Goal: Information Seeking & Learning: Learn about a topic

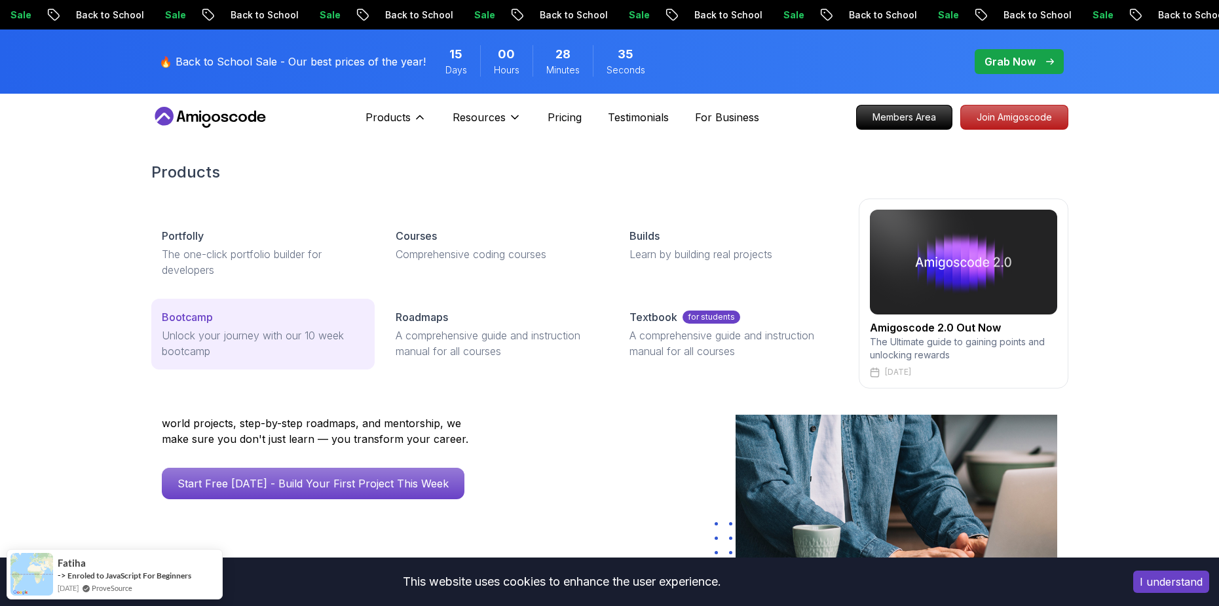
click at [338, 348] on p "Unlock your journey with our 10 week bootcamp" at bounding box center [263, 343] width 202 height 31
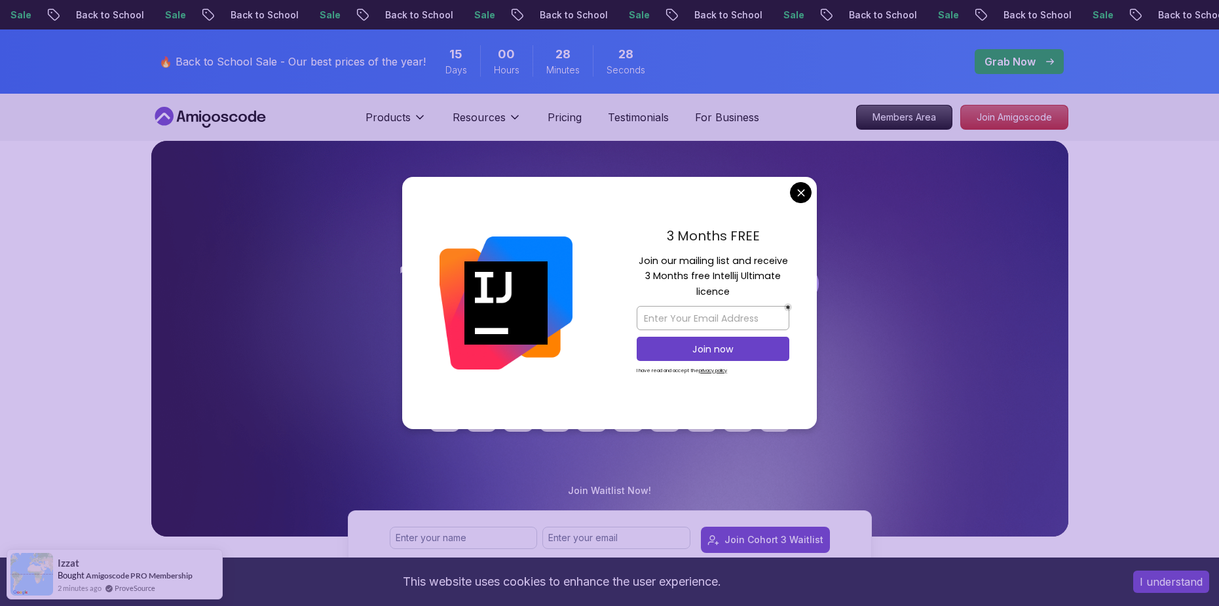
click at [453, 246] on div at bounding box center [506, 303] width 208 height 253
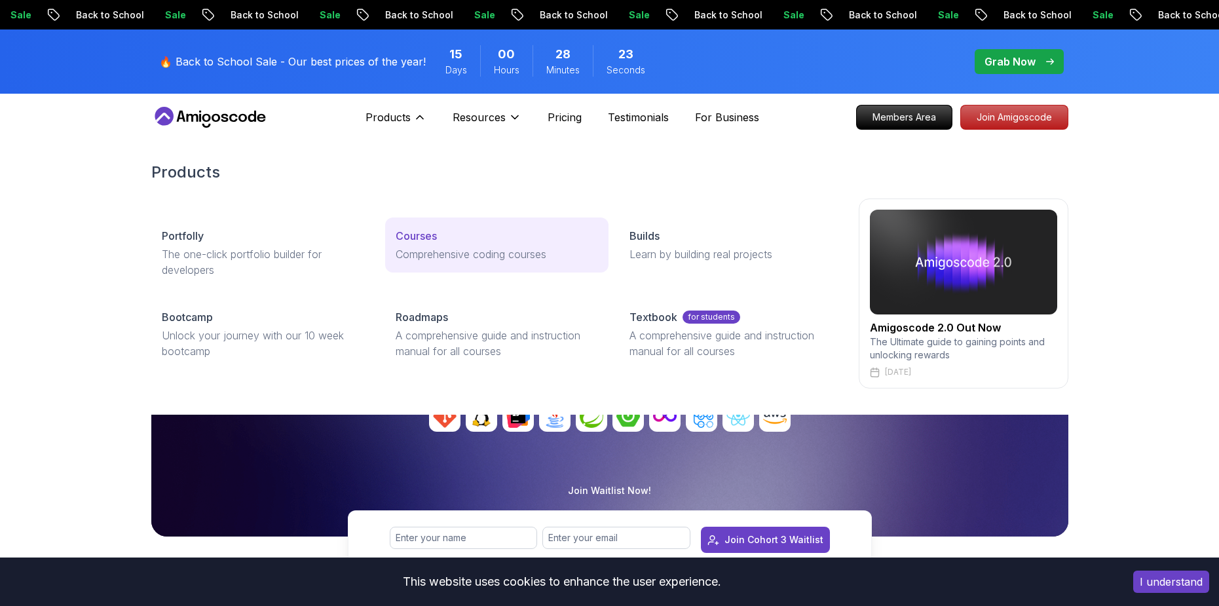
click at [423, 244] on link "Courses Comprehensive coding courses" at bounding box center [496, 244] width 223 height 55
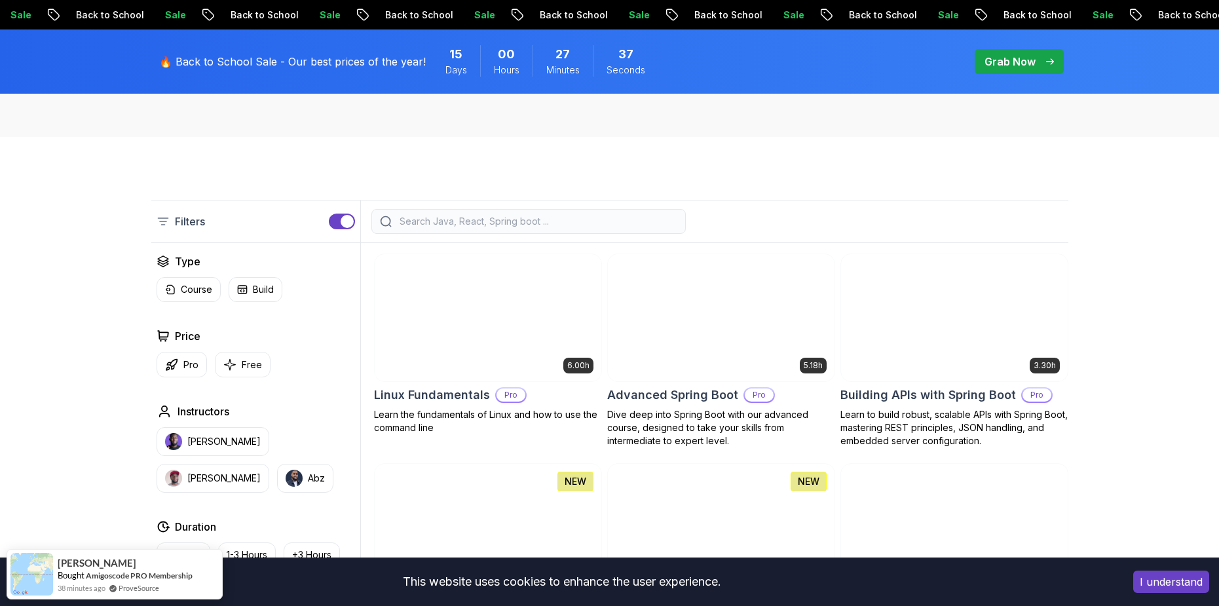
scroll to position [262, 0]
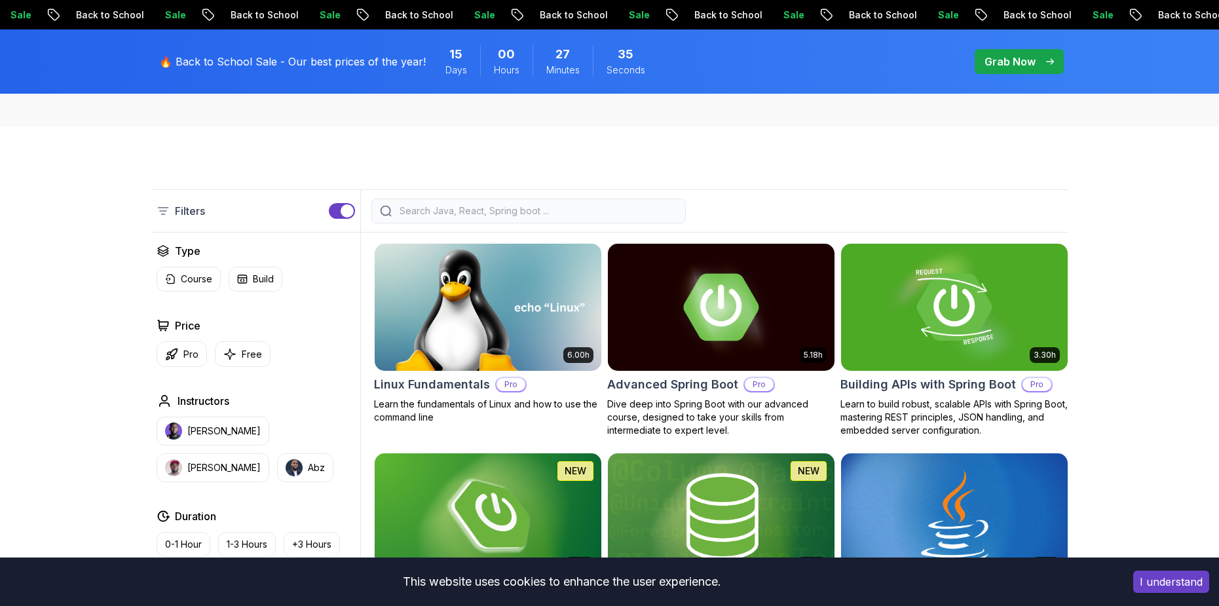
click at [178, 212] on p "Filters" at bounding box center [190, 211] width 30 height 16
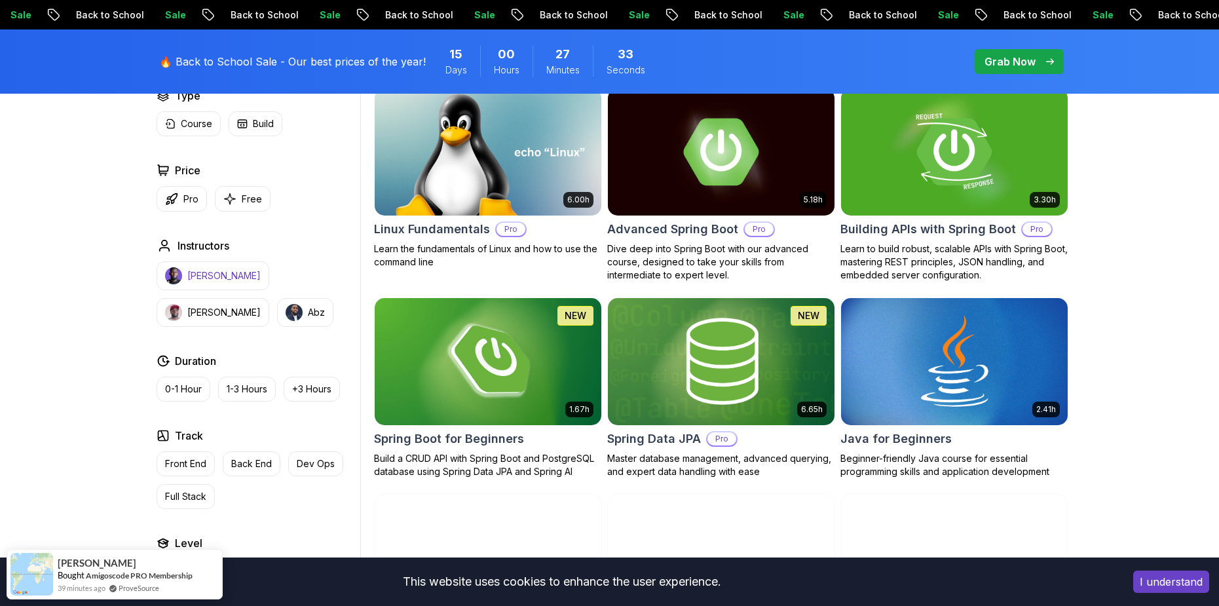
scroll to position [459, 0]
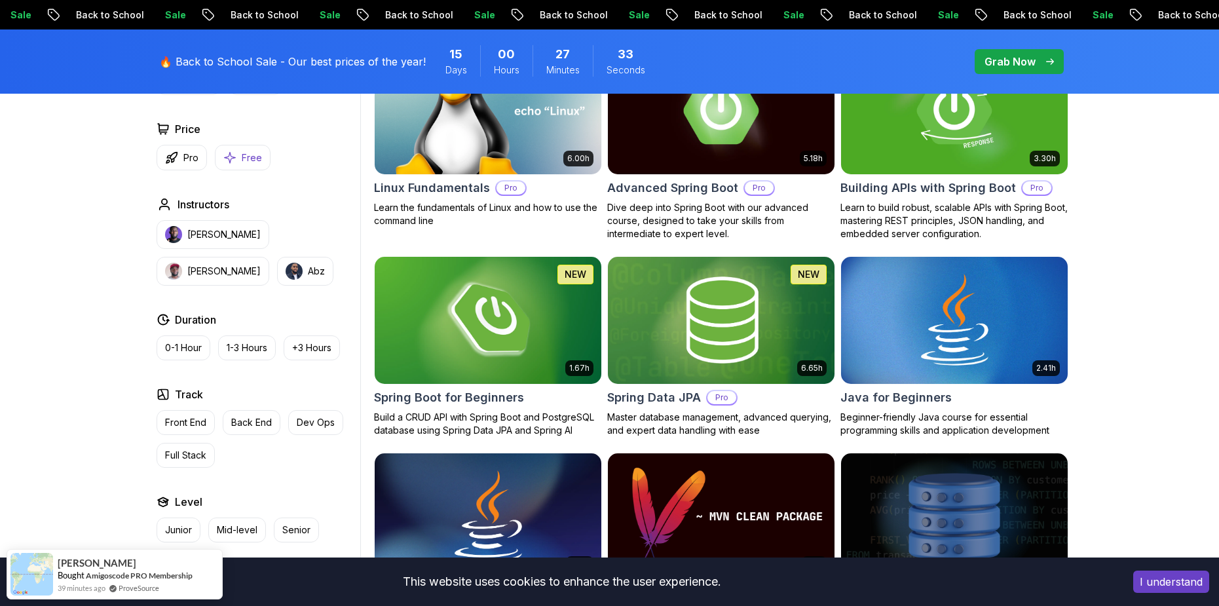
click at [254, 161] on p "Free" at bounding box center [252, 157] width 20 height 13
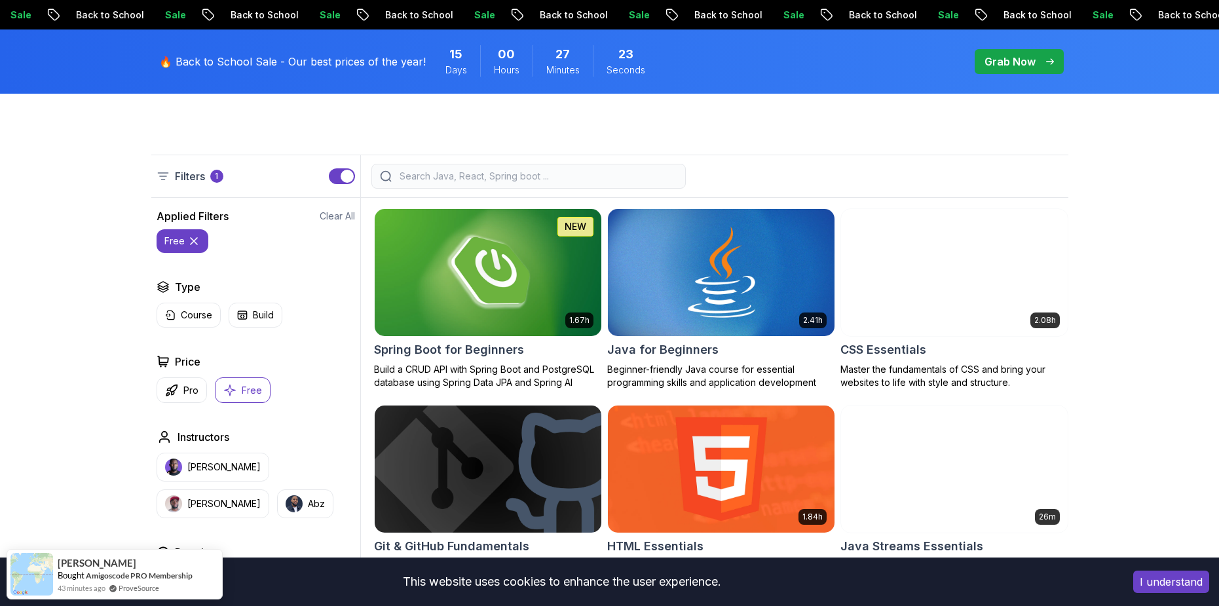
scroll to position [393, 0]
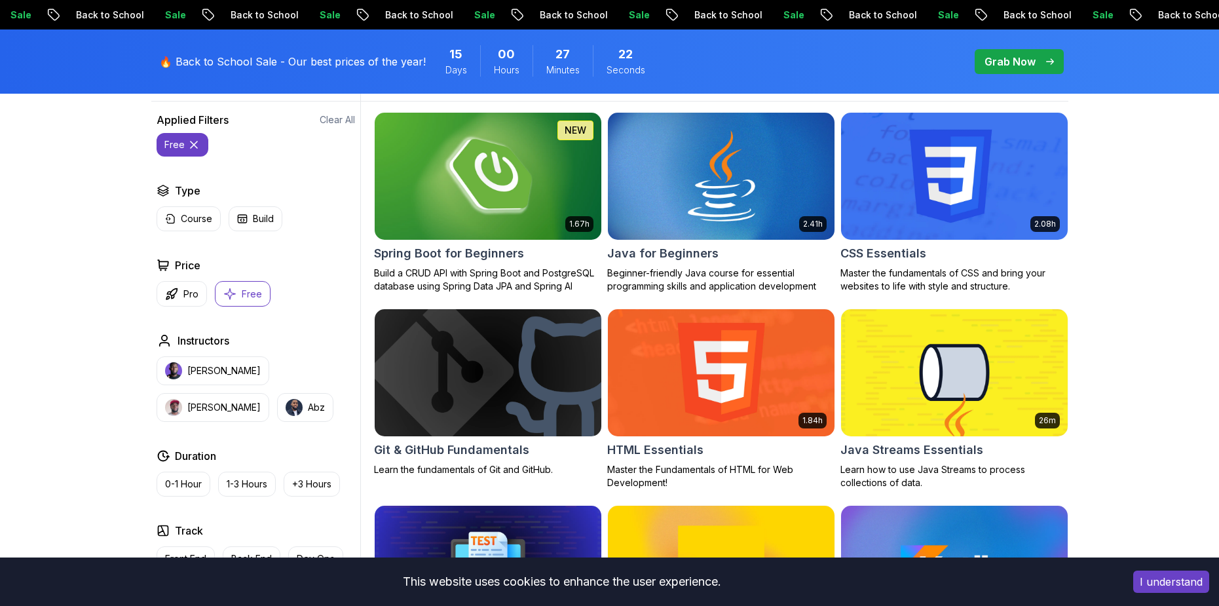
click at [460, 208] on img at bounding box center [488, 175] width 238 height 133
